Goal: Information Seeking & Learning: Learn about a topic

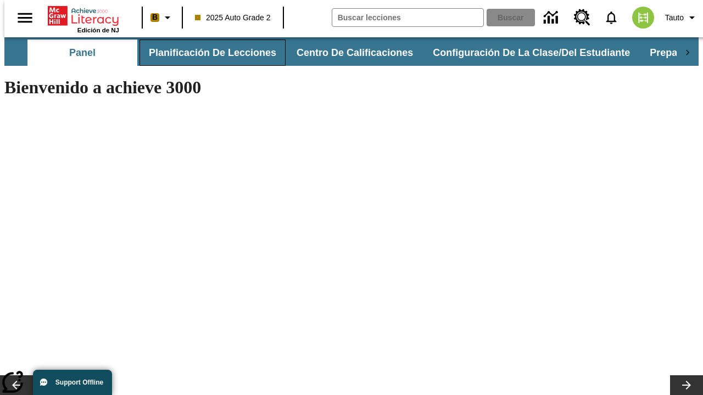
click at [206, 53] on button "Planificación de lecciones" at bounding box center [212, 53] width 146 height 26
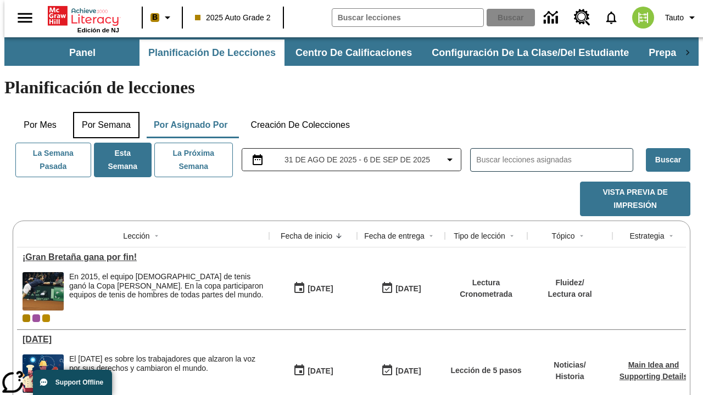
click at [103, 112] on button "Por semana" at bounding box center [106, 125] width 66 height 26
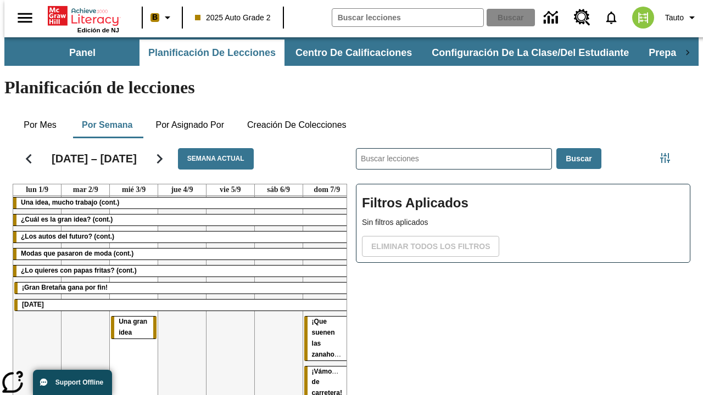
drag, startPoint x: 129, startPoint y: 281, endPoint x: 322, endPoint y: 275, distance: 193.4
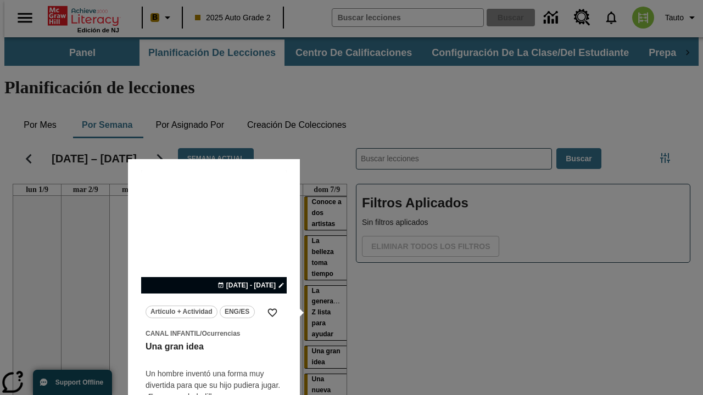
scroll to position [69, 0]
